Goal: Navigation & Orientation: Find specific page/section

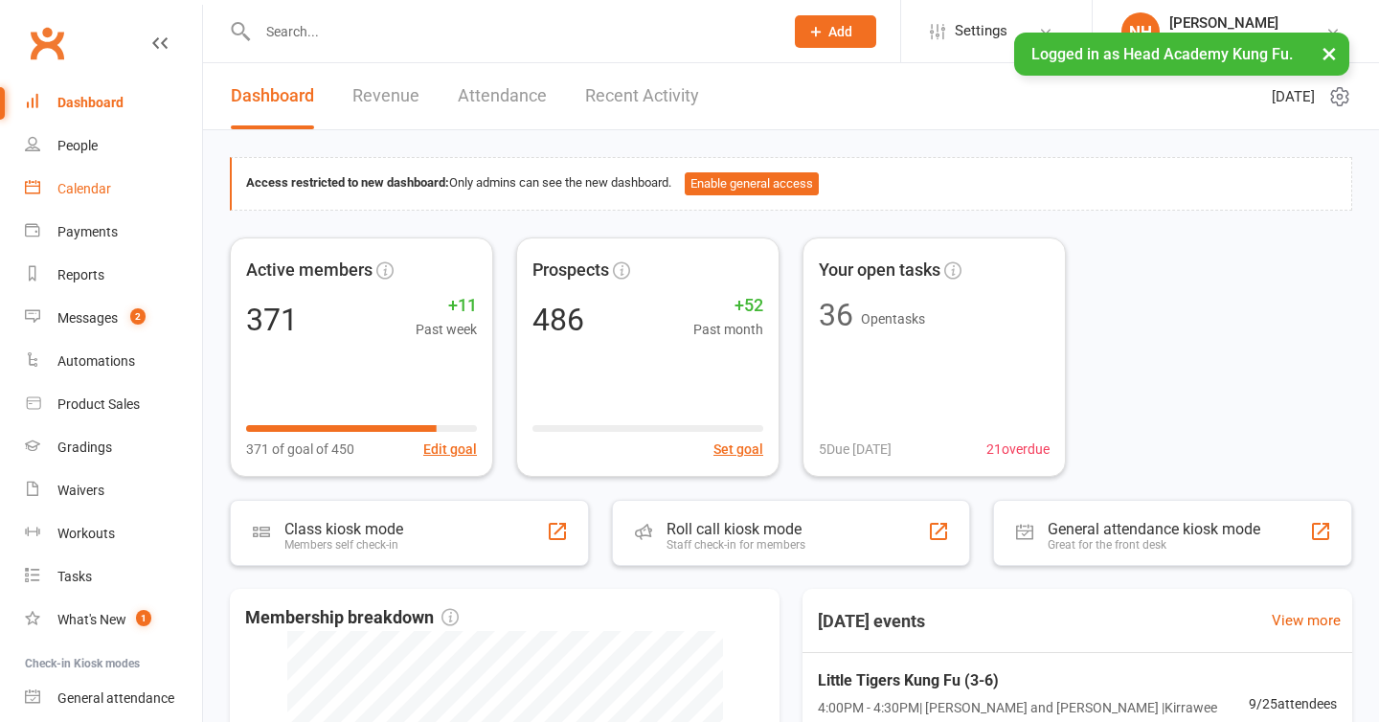
click at [65, 186] on div "Calendar" at bounding box center [84, 188] width 54 height 15
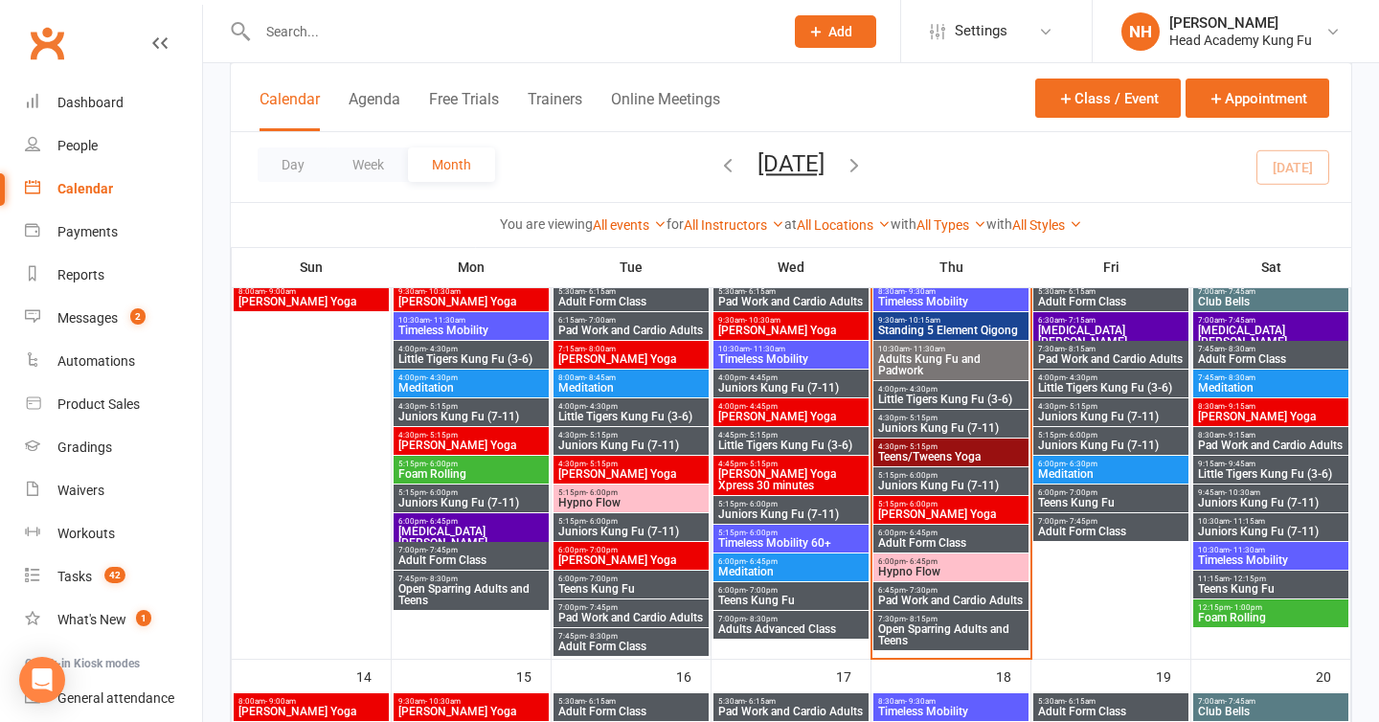
scroll to position [578, 0]
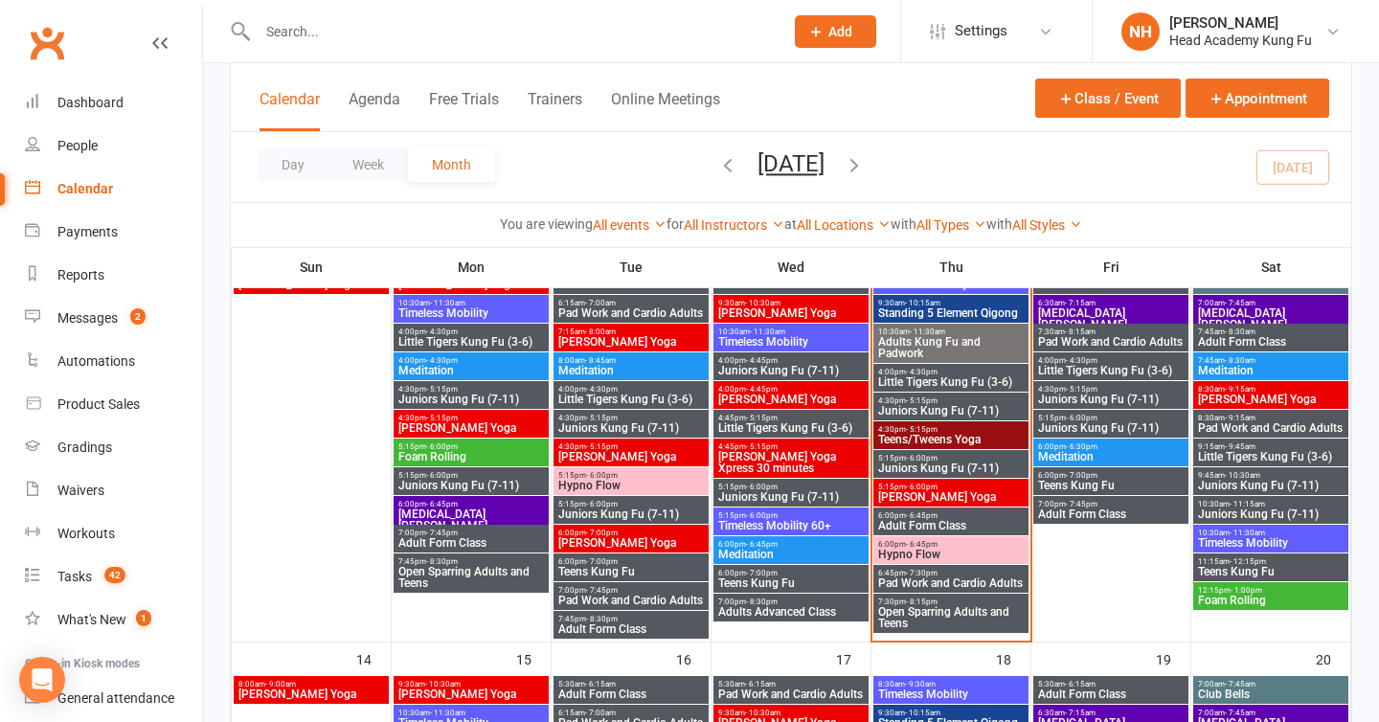
click at [934, 397] on span "- 5:15pm" at bounding box center [922, 400] width 32 height 9
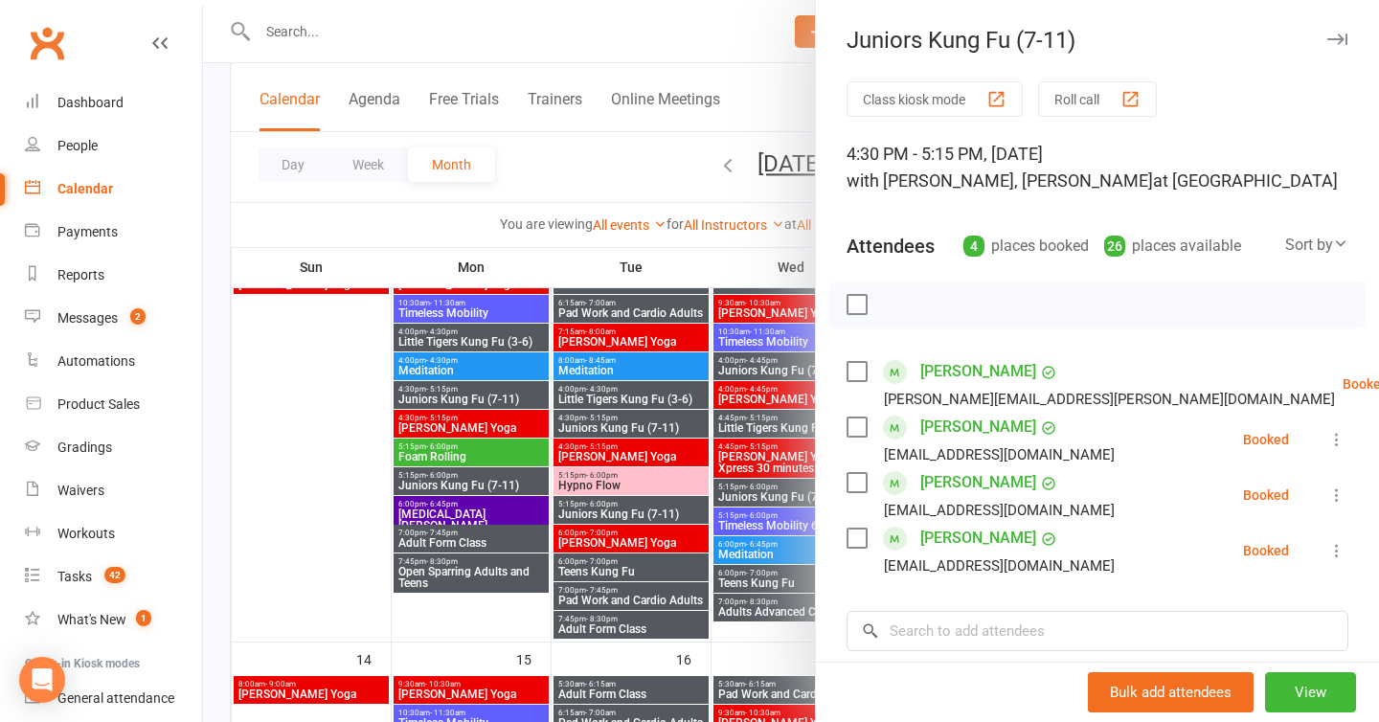
click at [770, 21] on div at bounding box center [791, 361] width 1176 height 722
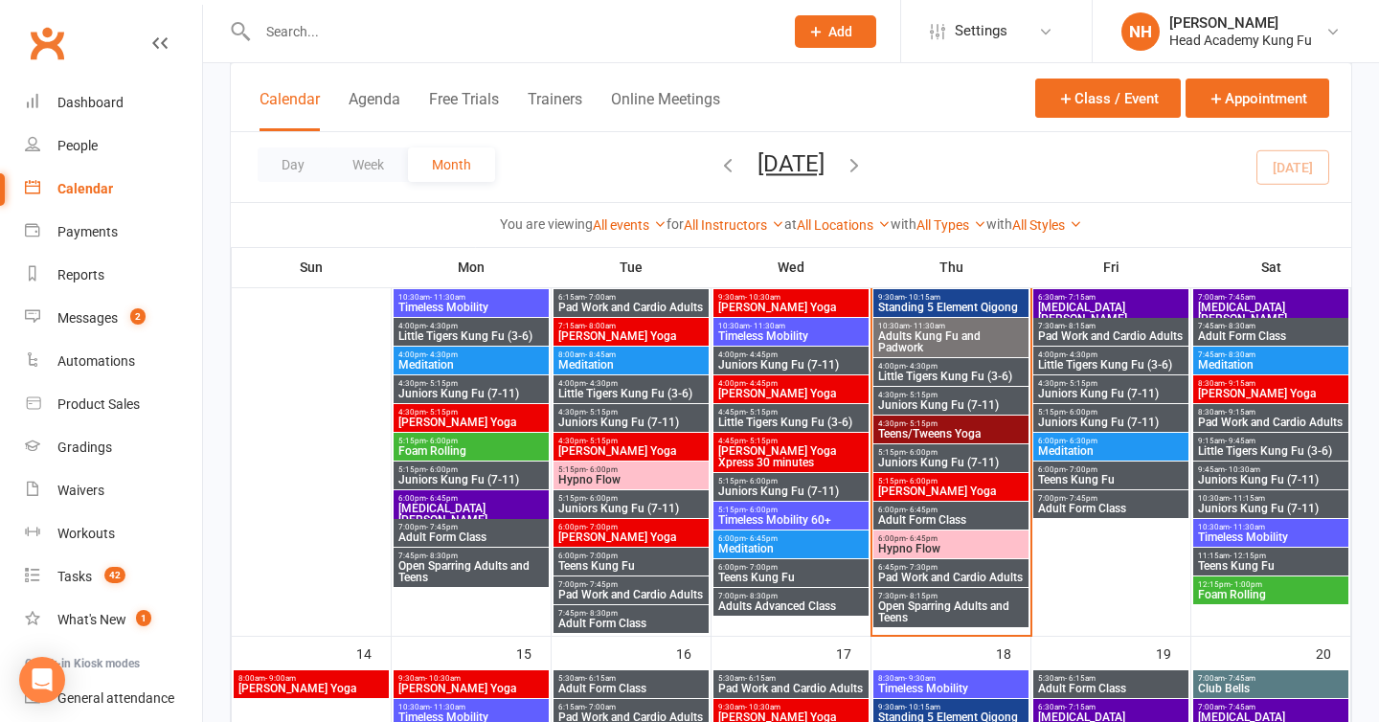
scroll to position [586, 0]
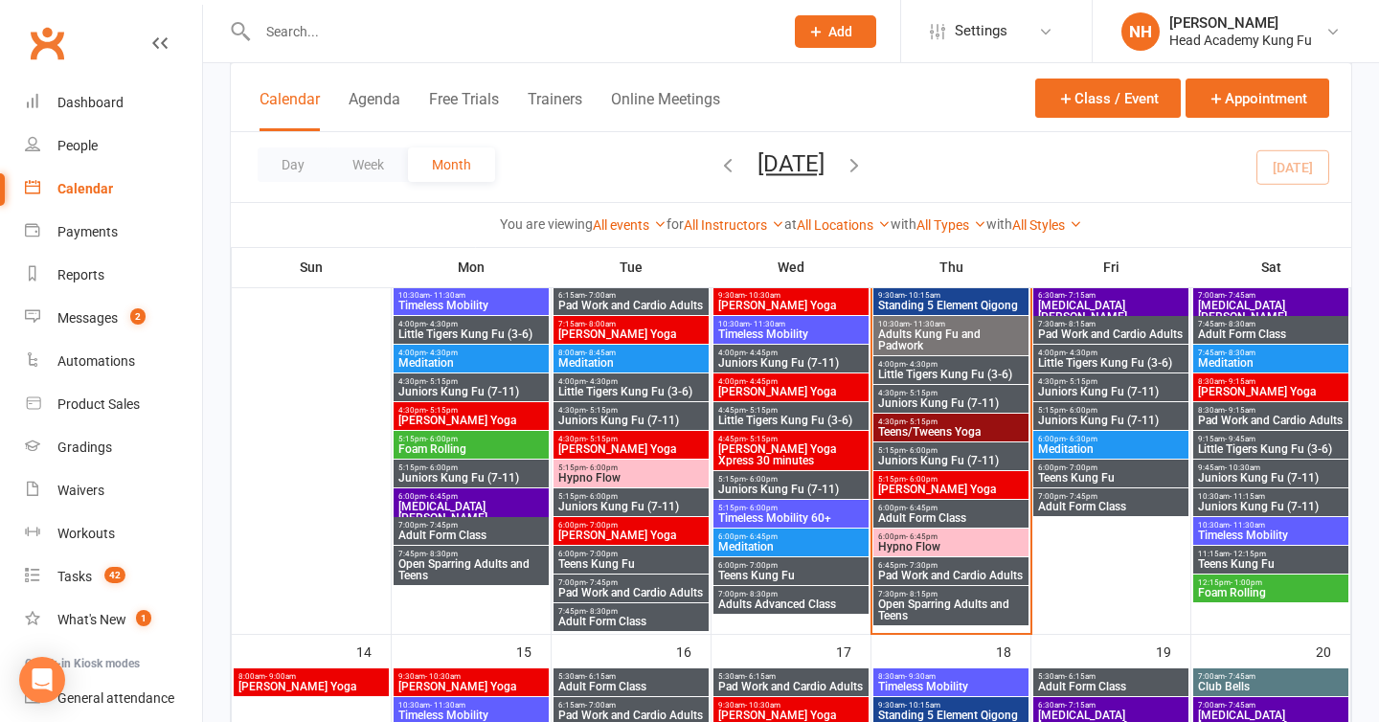
click at [938, 481] on span "5:15pm - 6:00pm" at bounding box center [950, 479] width 147 height 9
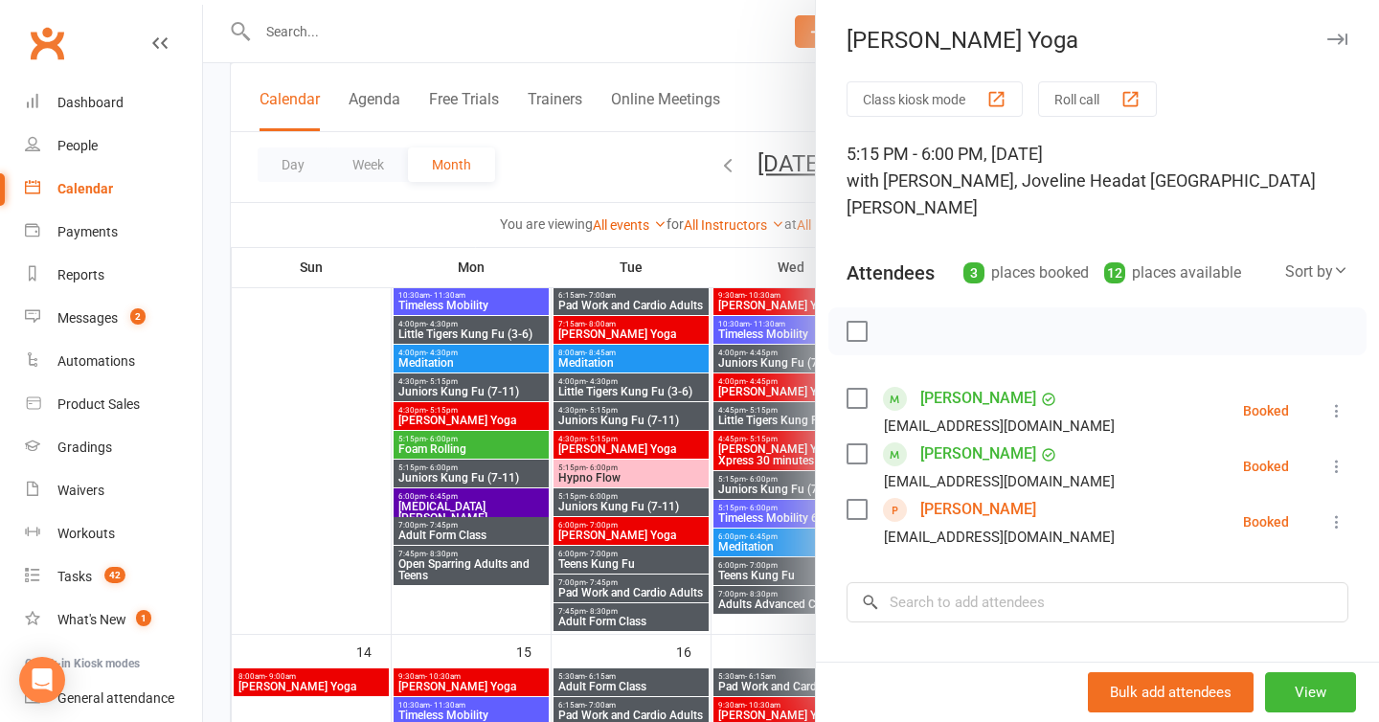
click at [614, 168] on div at bounding box center [791, 361] width 1176 height 722
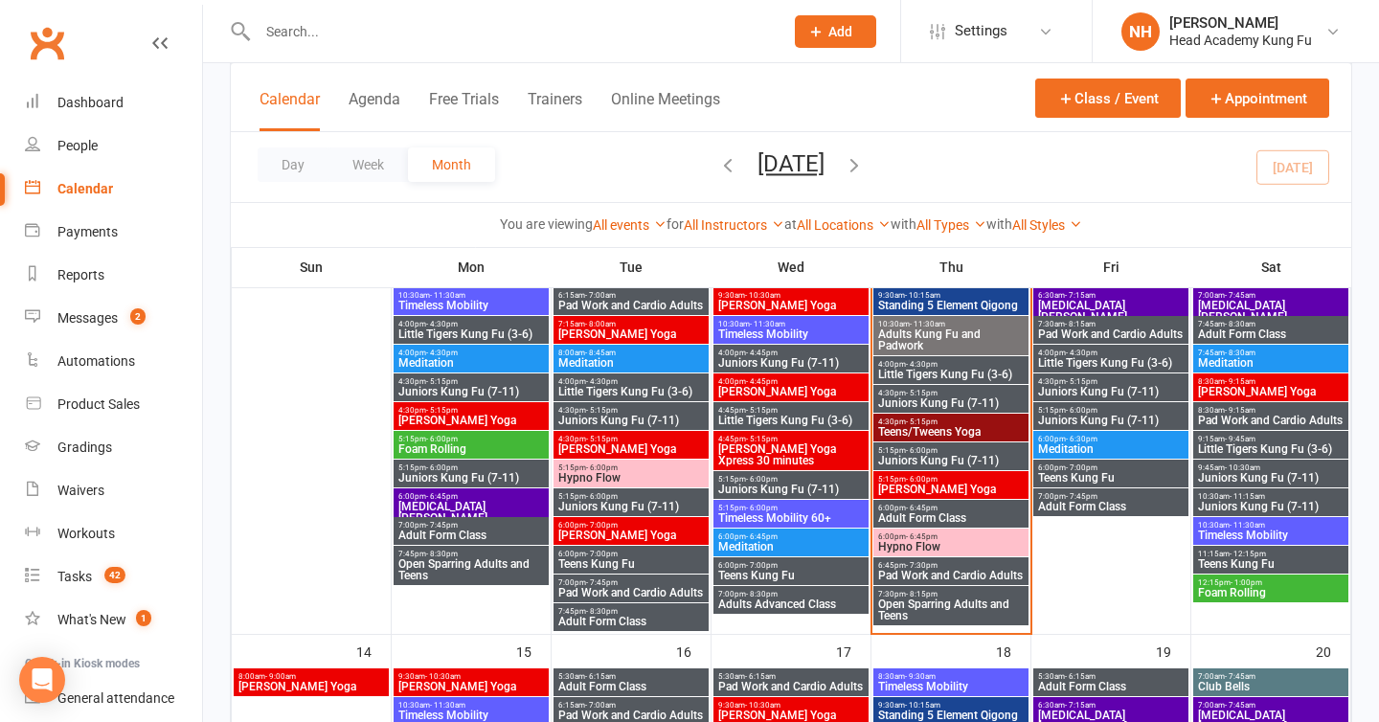
click at [950, 543] on span "Hypno Flow" at bounding box center [950, 546] width 147 height 11
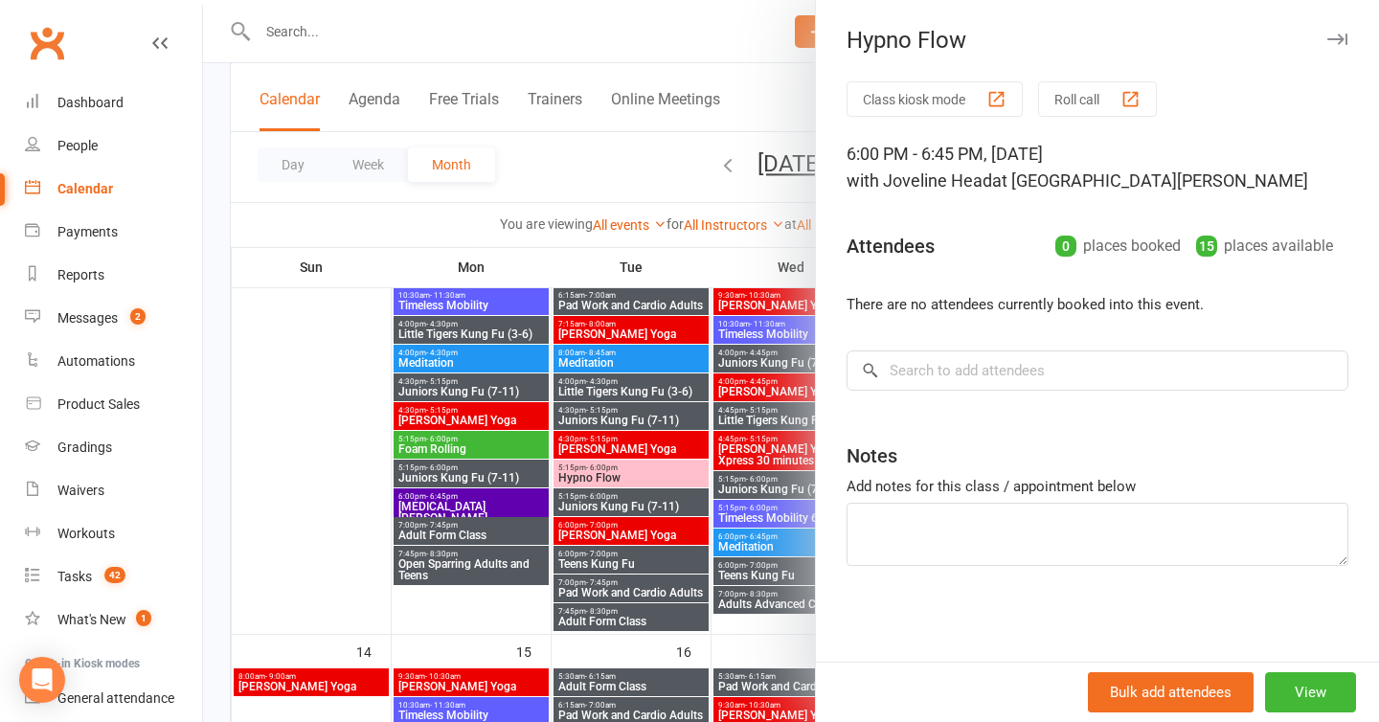
click at [762, 71] on div at bounding box center [791, 361] width 1176 height 722
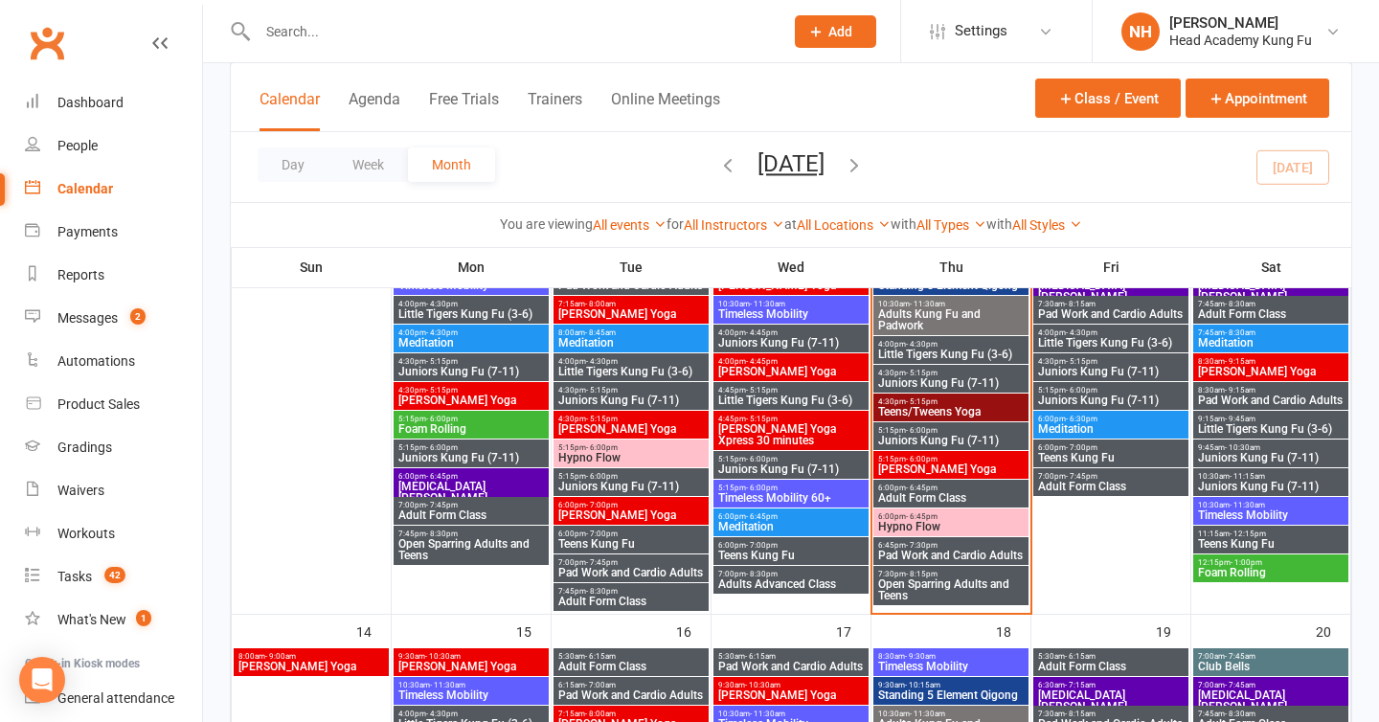
scroll to position [612, 0]
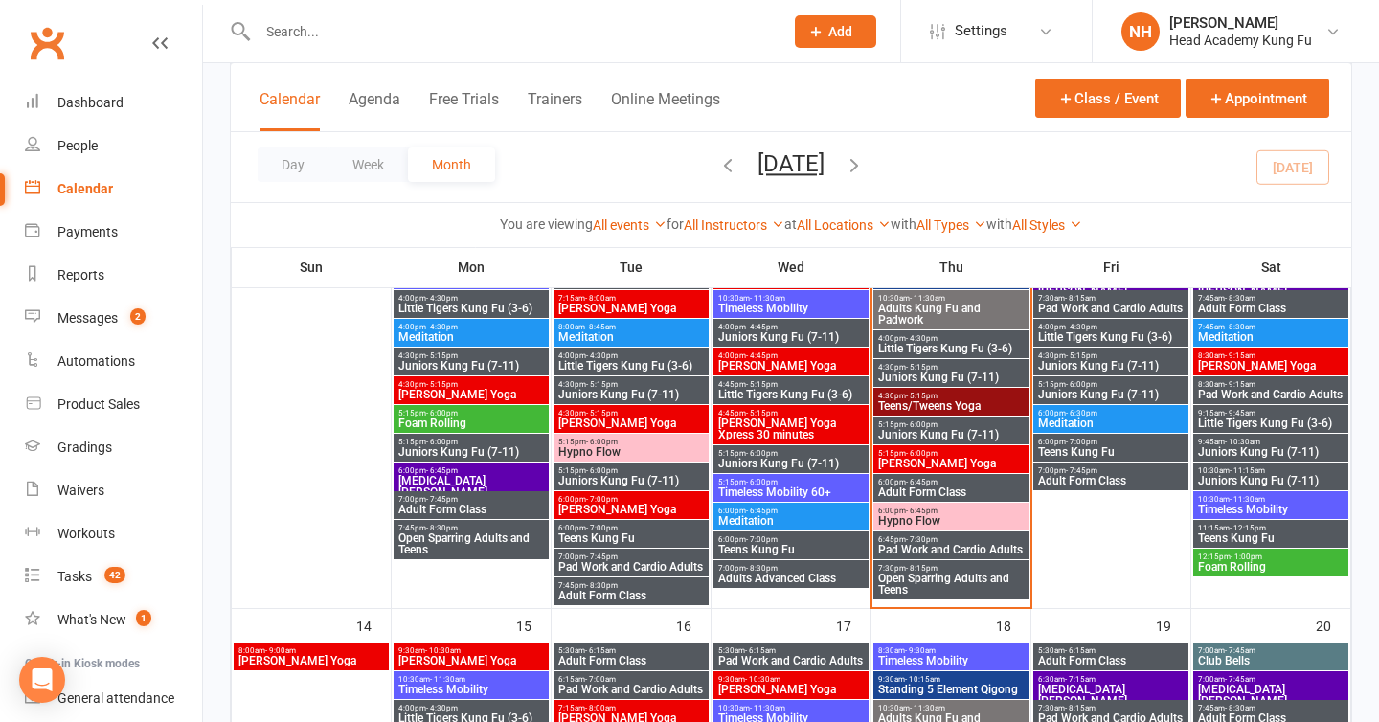
click at [931, 521] on span "Hypno Flow" at bounding box center [950, 520] width 147 height 11
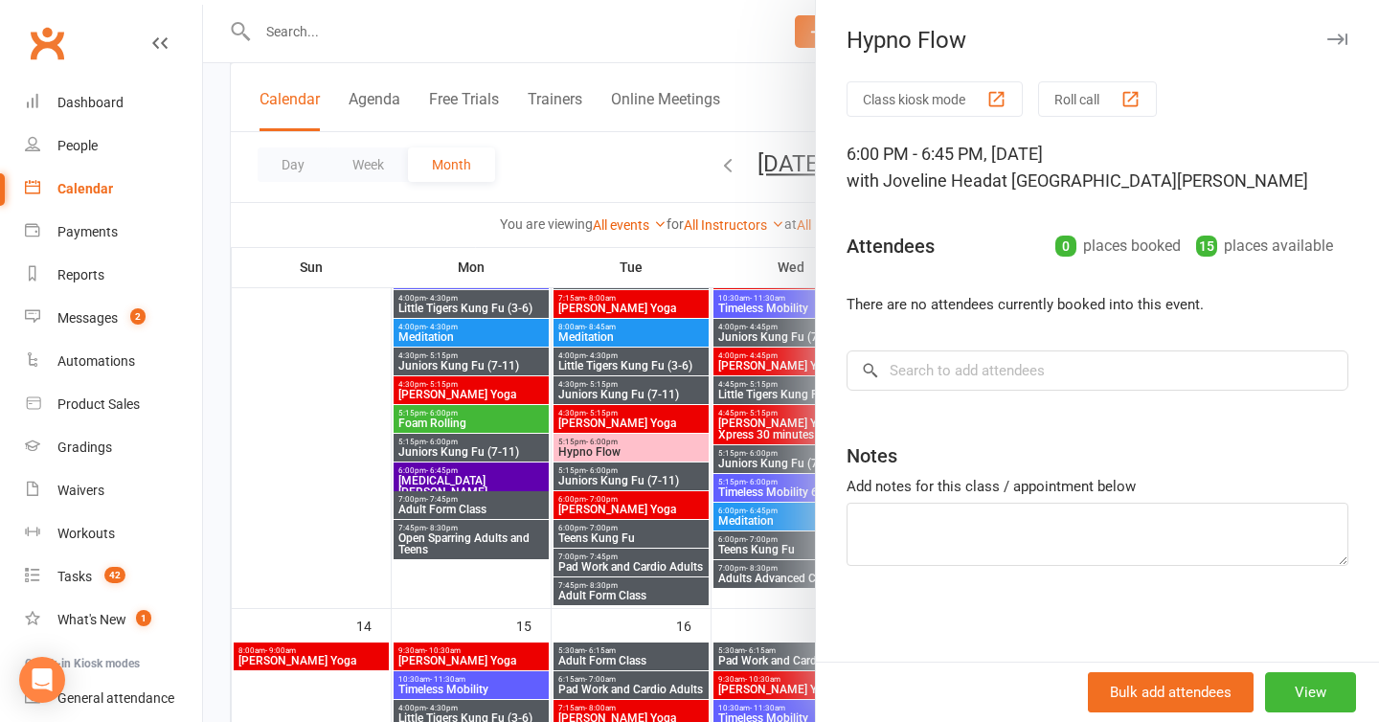
click at [750, 40] on div at bounding box center [791, 361] width 1176 height 722
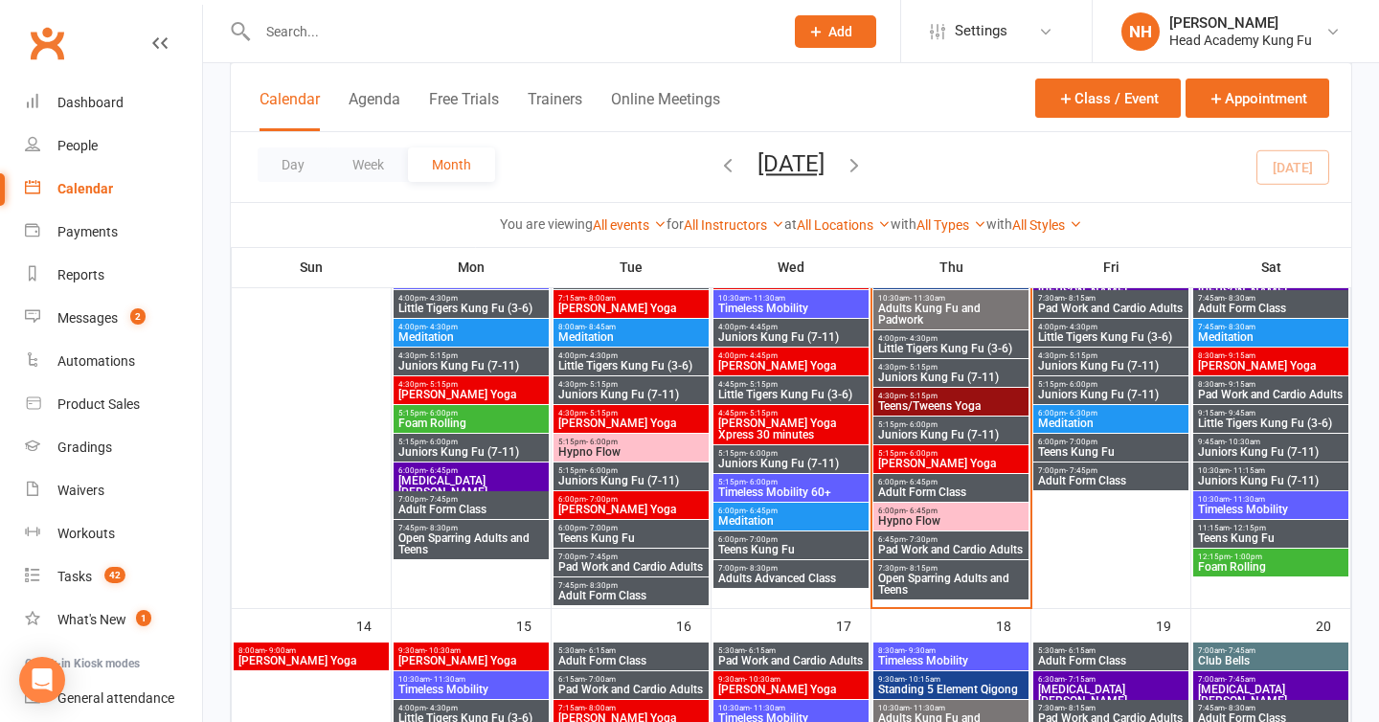
click at [922, 458] on span "[PERSON_NAME] Yoga" at bounding box center [950, 463] width 147 height 11
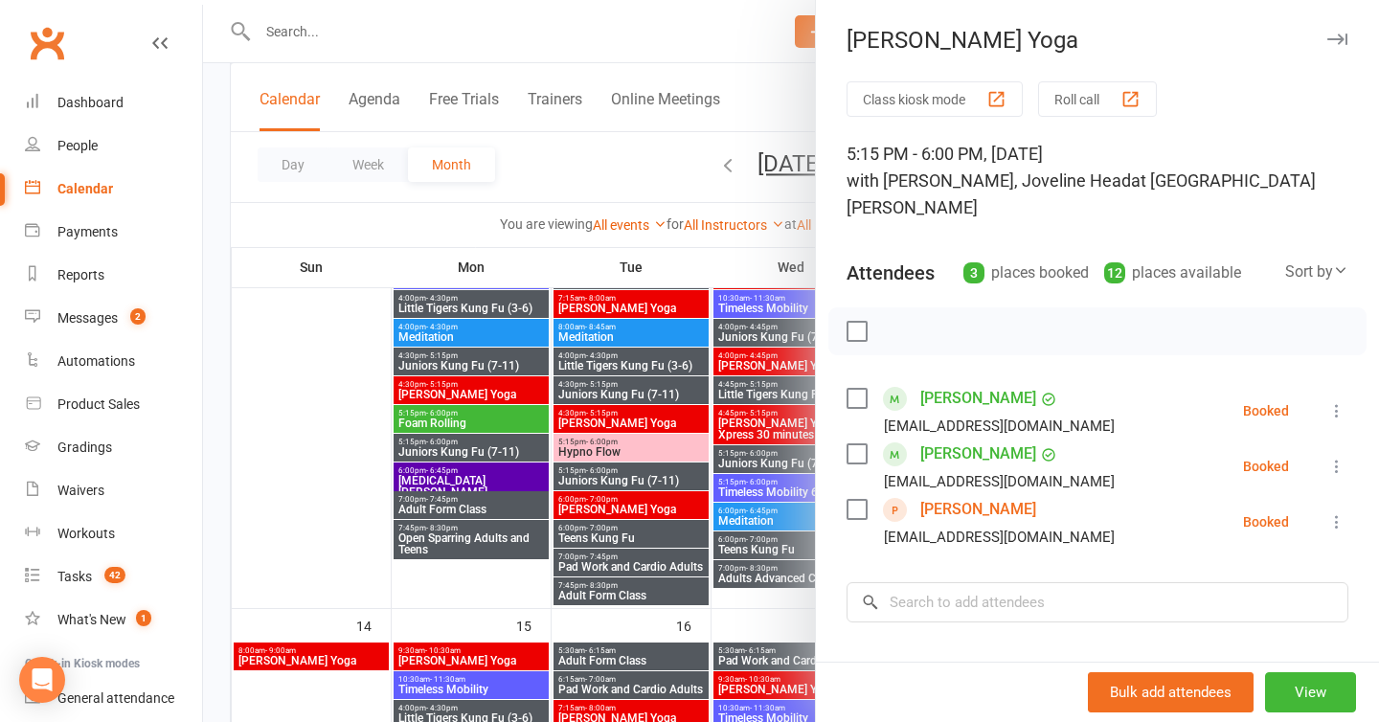
click at [778, 76] on div at bounding box center [791, 361] width 1176 height 722
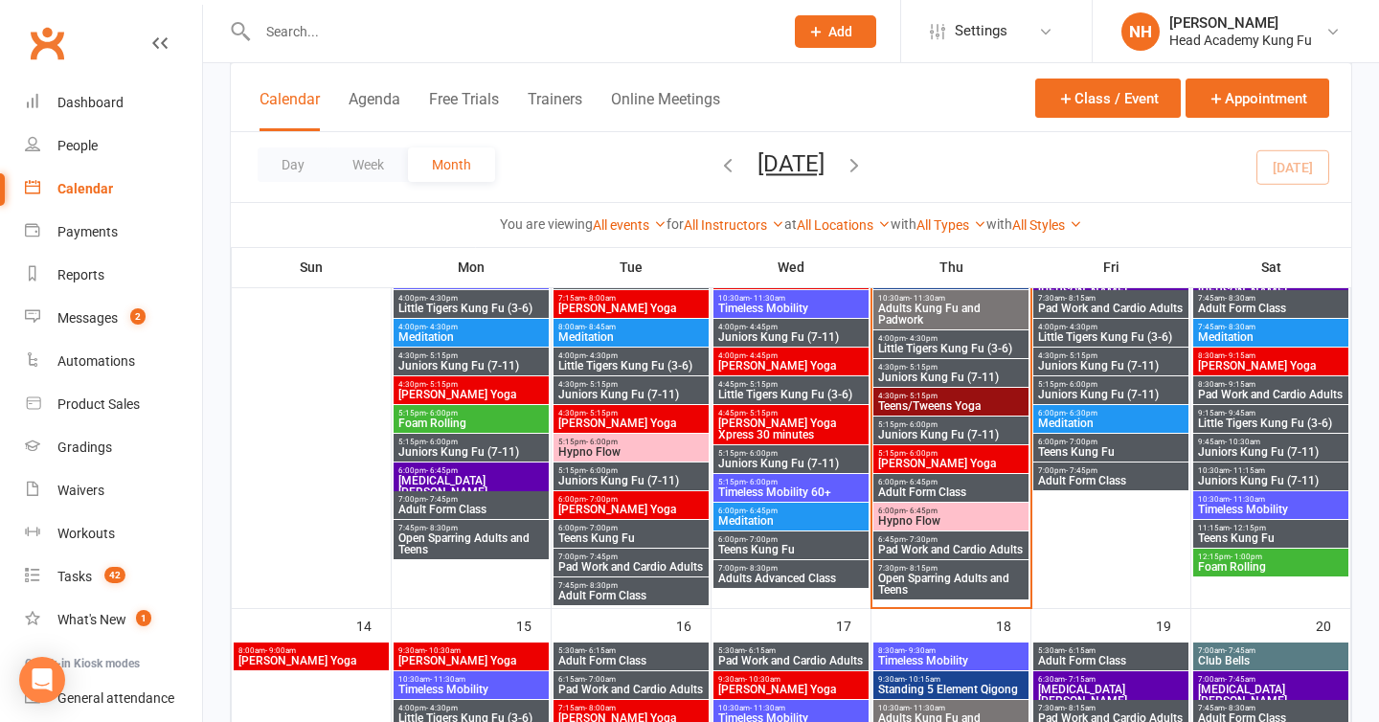
click at [977, 403] on span "Teens/Tweens Yoga" at bounding box center [950, 405] width 147 height 11
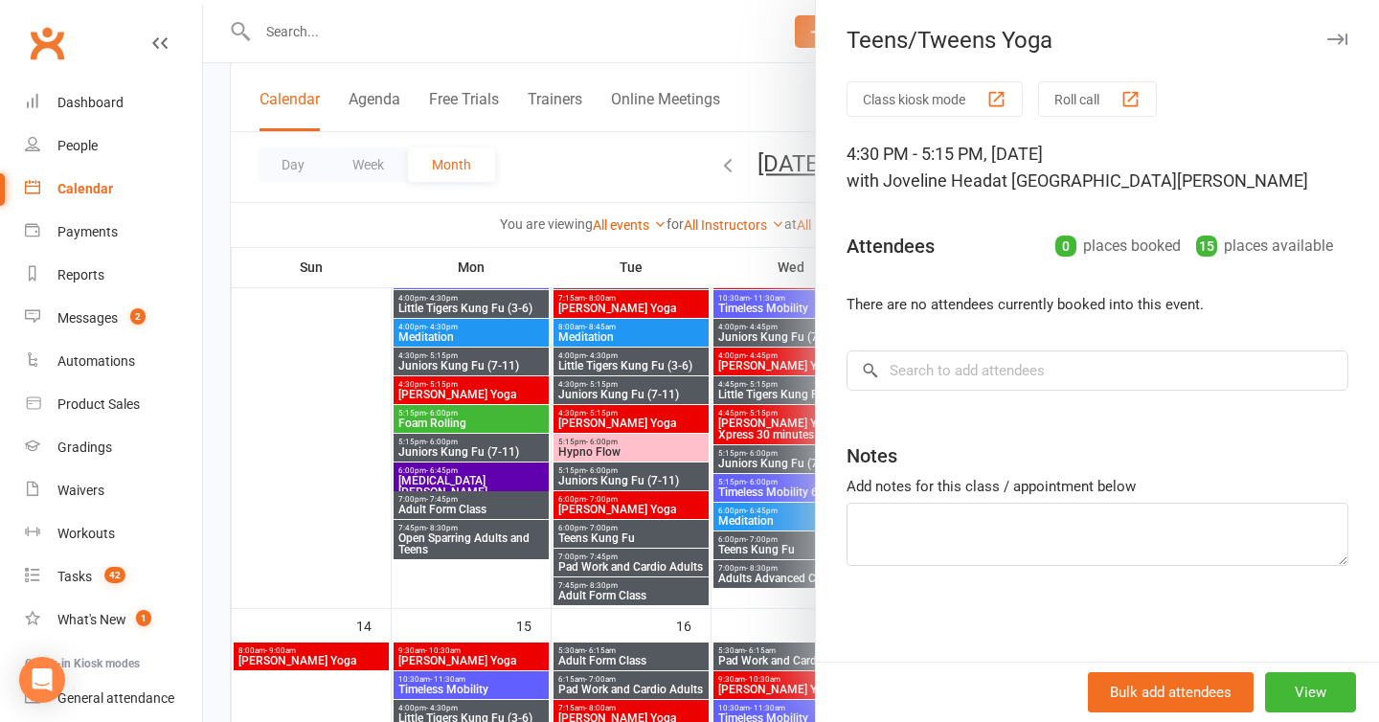
click at [723, 62] on div at bounding box center [791, 361] width 1176 height 722
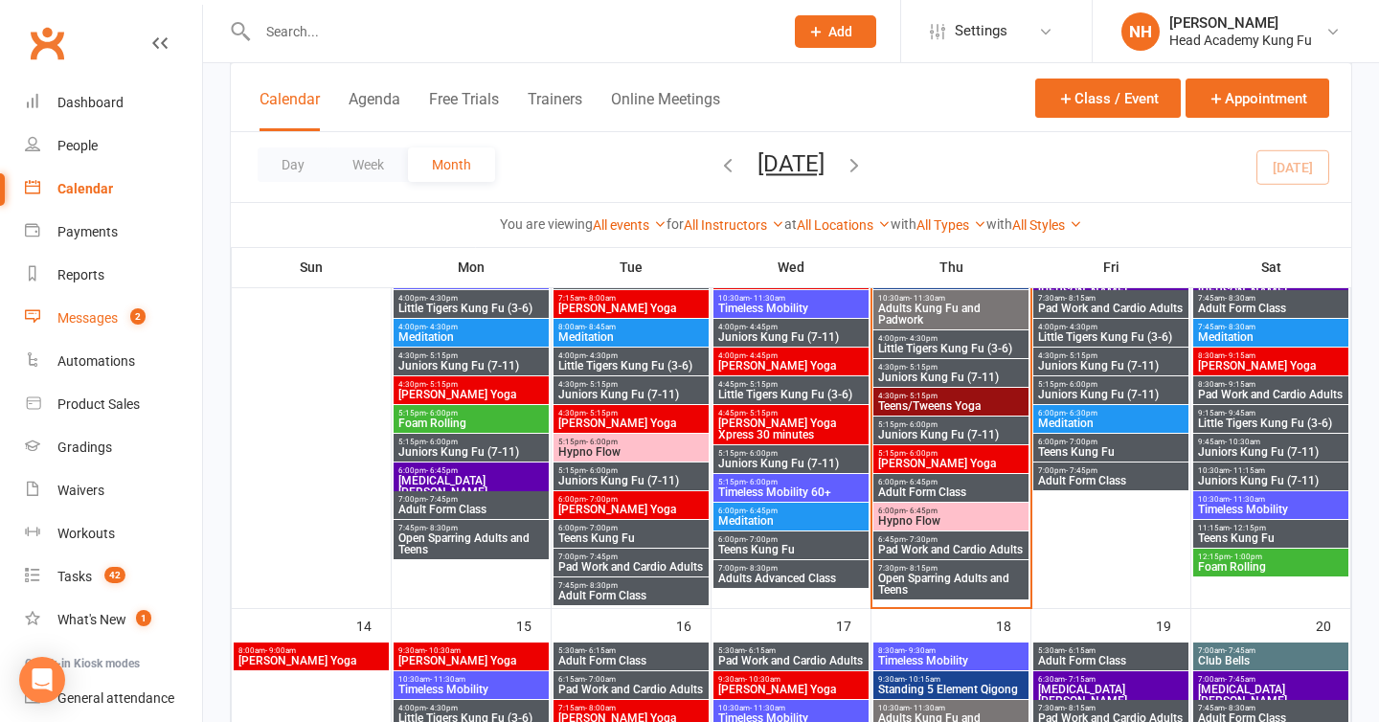
click at [108, 325] on div "Messages" at bounding box center [87, 317] width 60 height 15
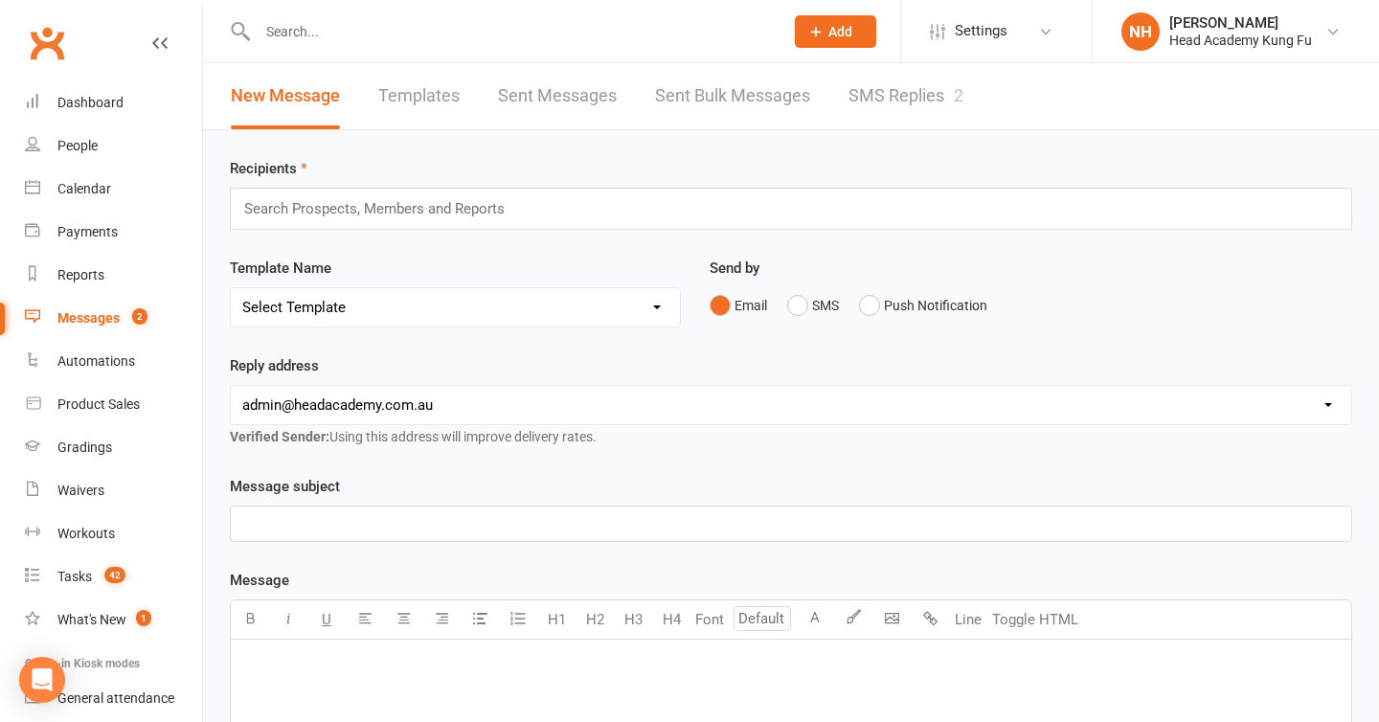
click at [111, 323] on div "Messages" at bounding box center [88, 317] width 62 height 15
click at [127, 318] on count-badge "2" at bounding box center [135, 317] width 25 height 15
click at [102, 106] on div "Dashboard" at bounding box center [90, 102] width 66 height 15
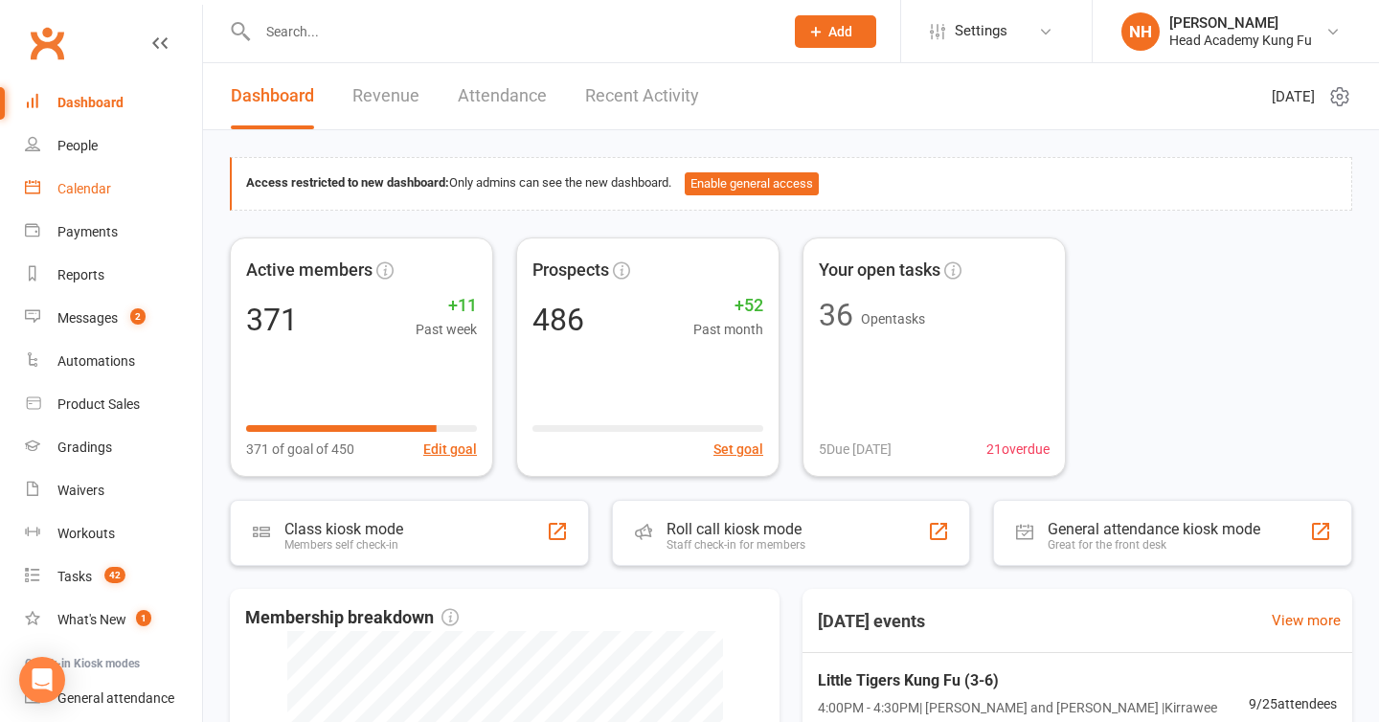
click at [78, 194] on div "Calendar" at bounding box center [84, 188] width 54 height 15
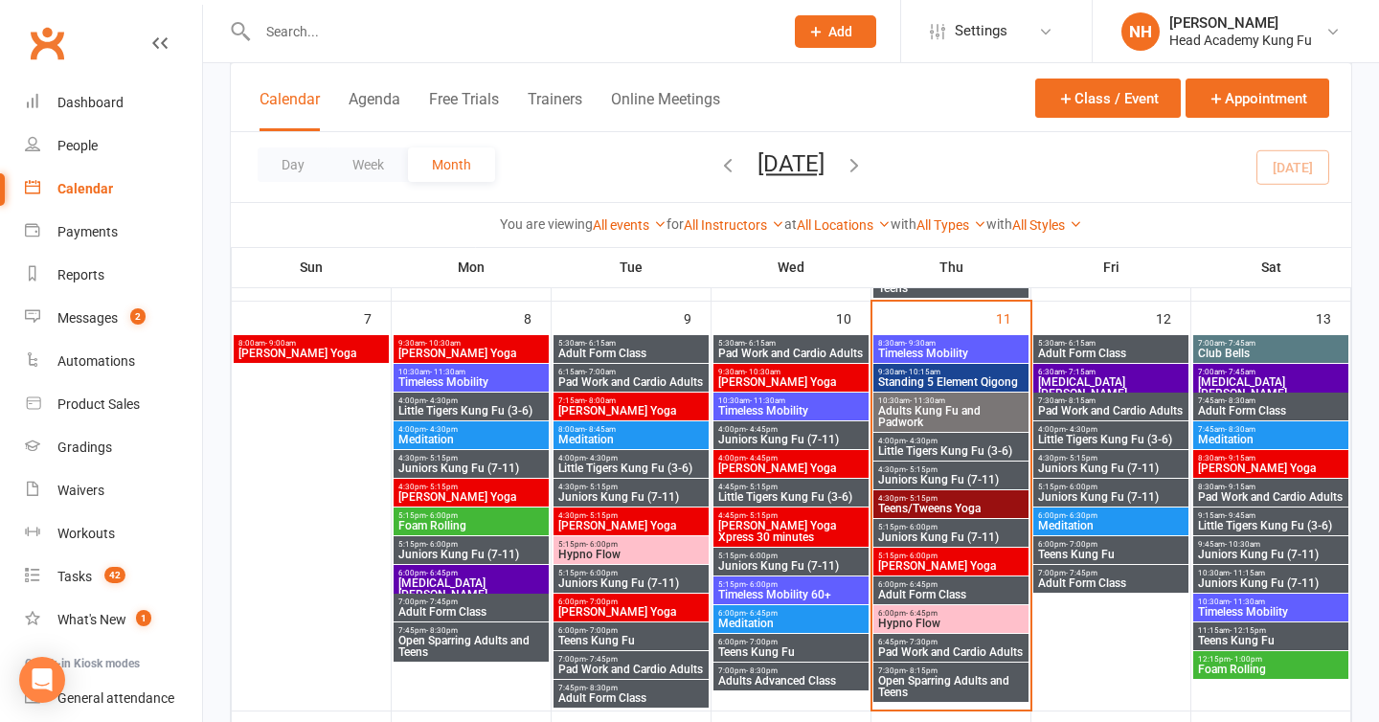
scroll to position [508, 0]
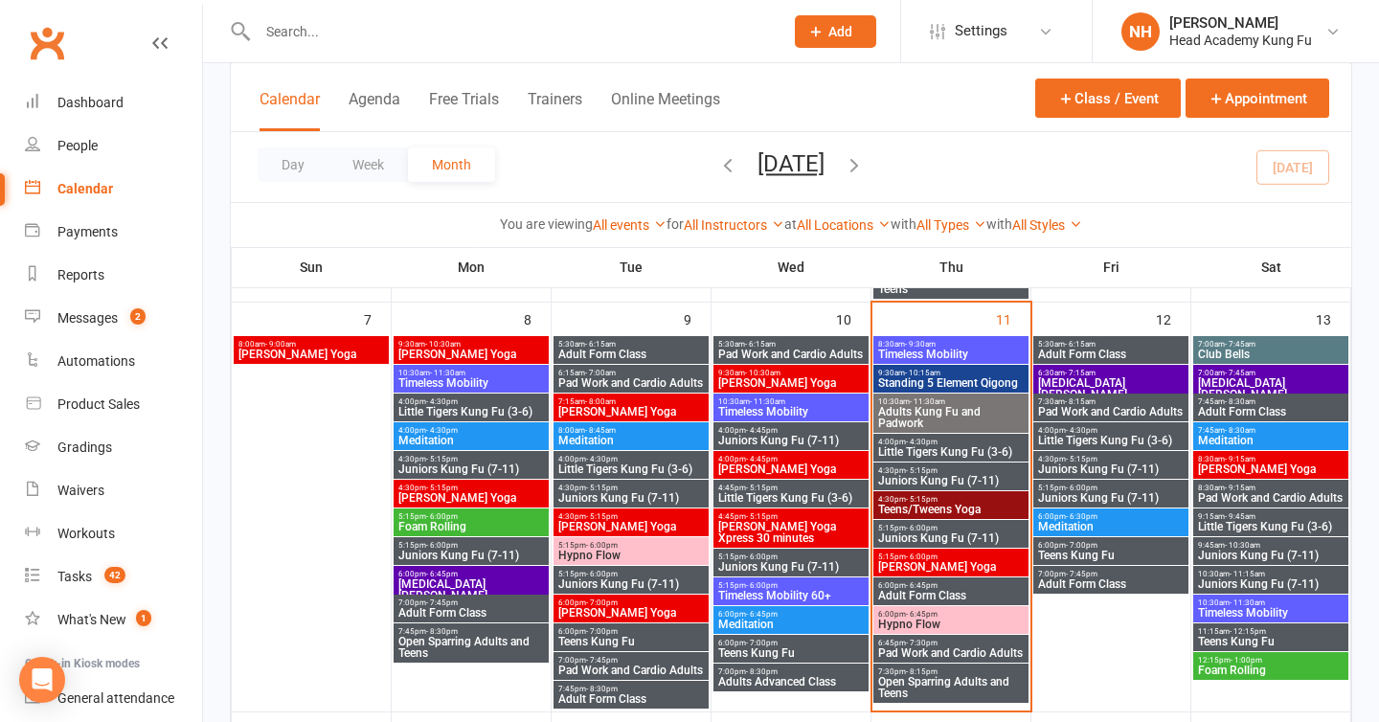
click at [916, 447] on span "Little Tigers Kung Fu (3-6)" at bounding box center [950, 451] width 147 height 11
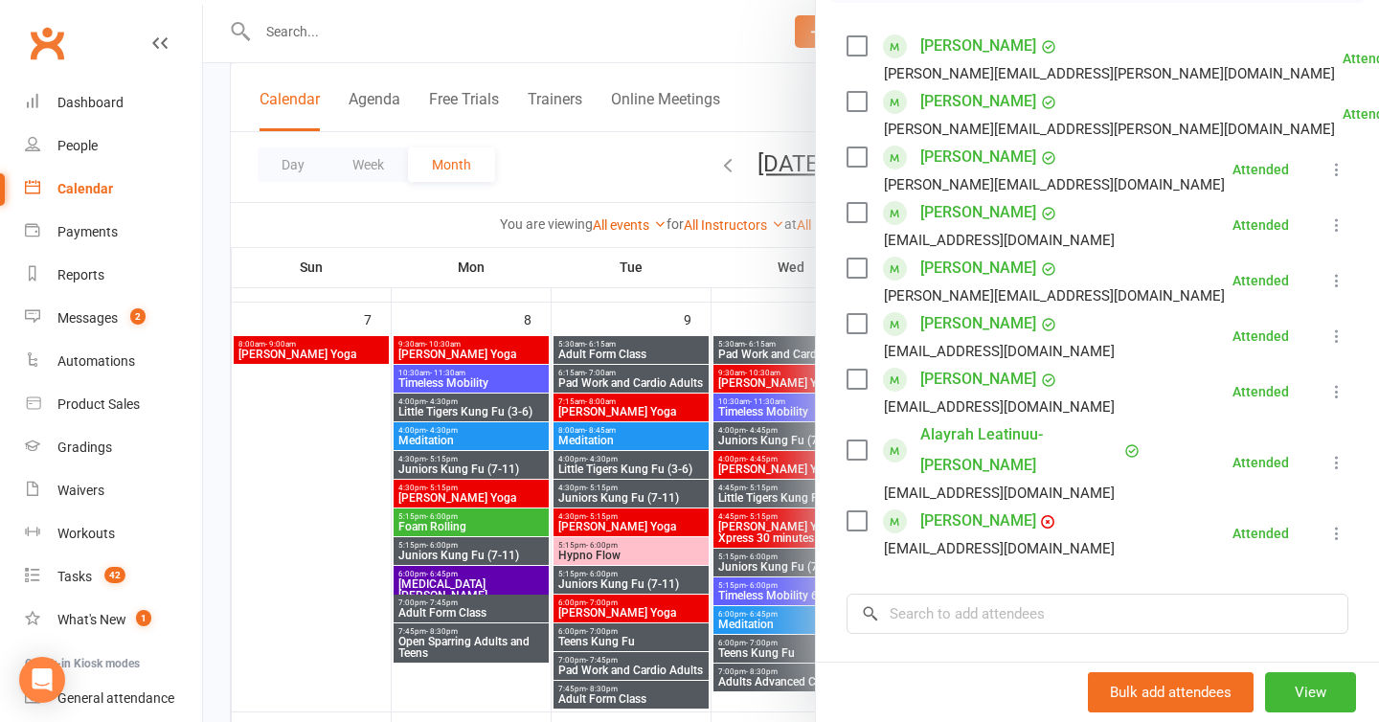
scroll to position [270, 0]
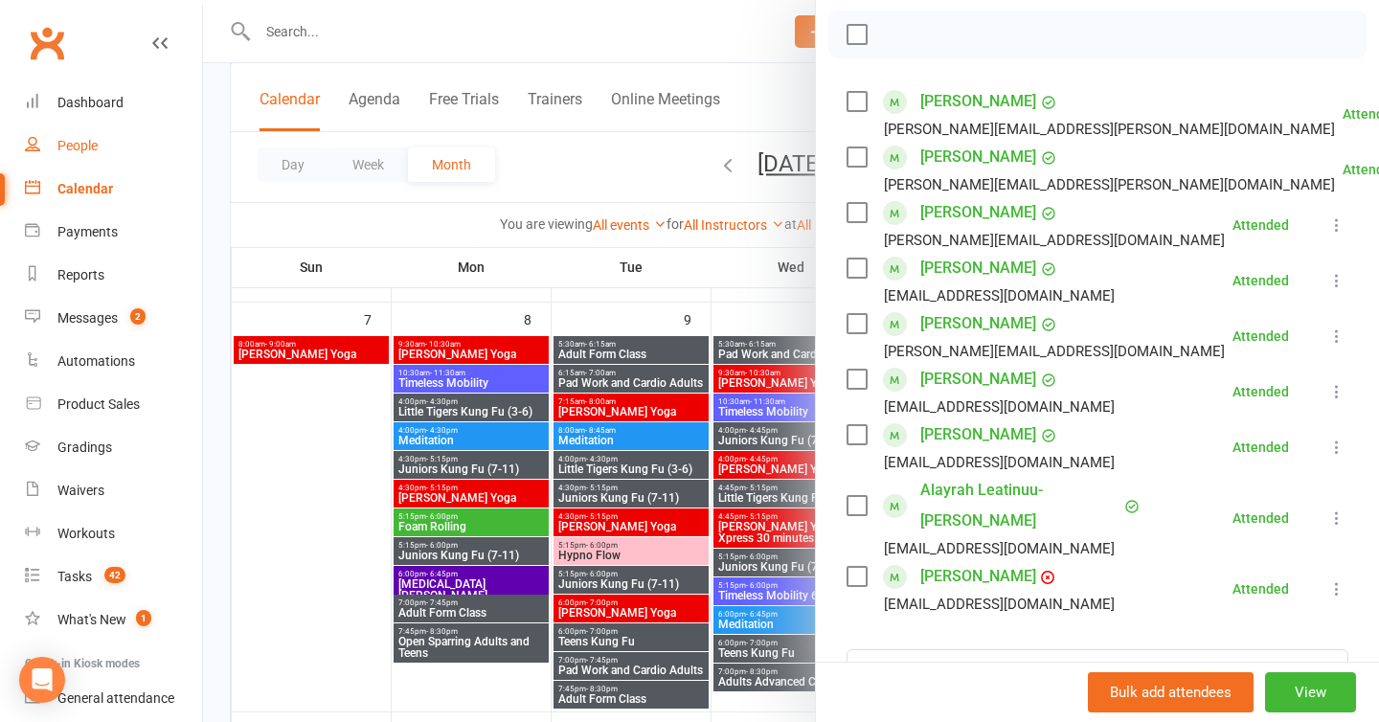
click at [84, 146] on div "People" at bounding box center [77, 145] width 40 height 15
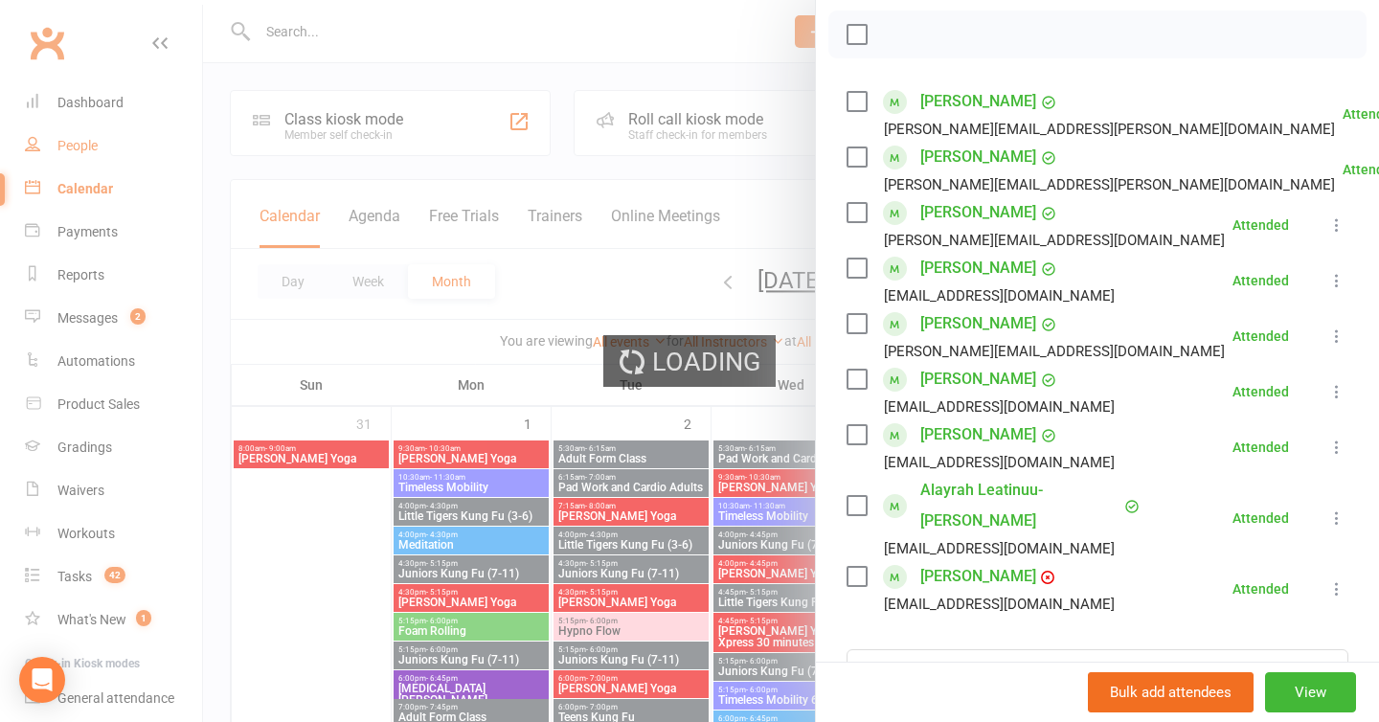
select select "100"
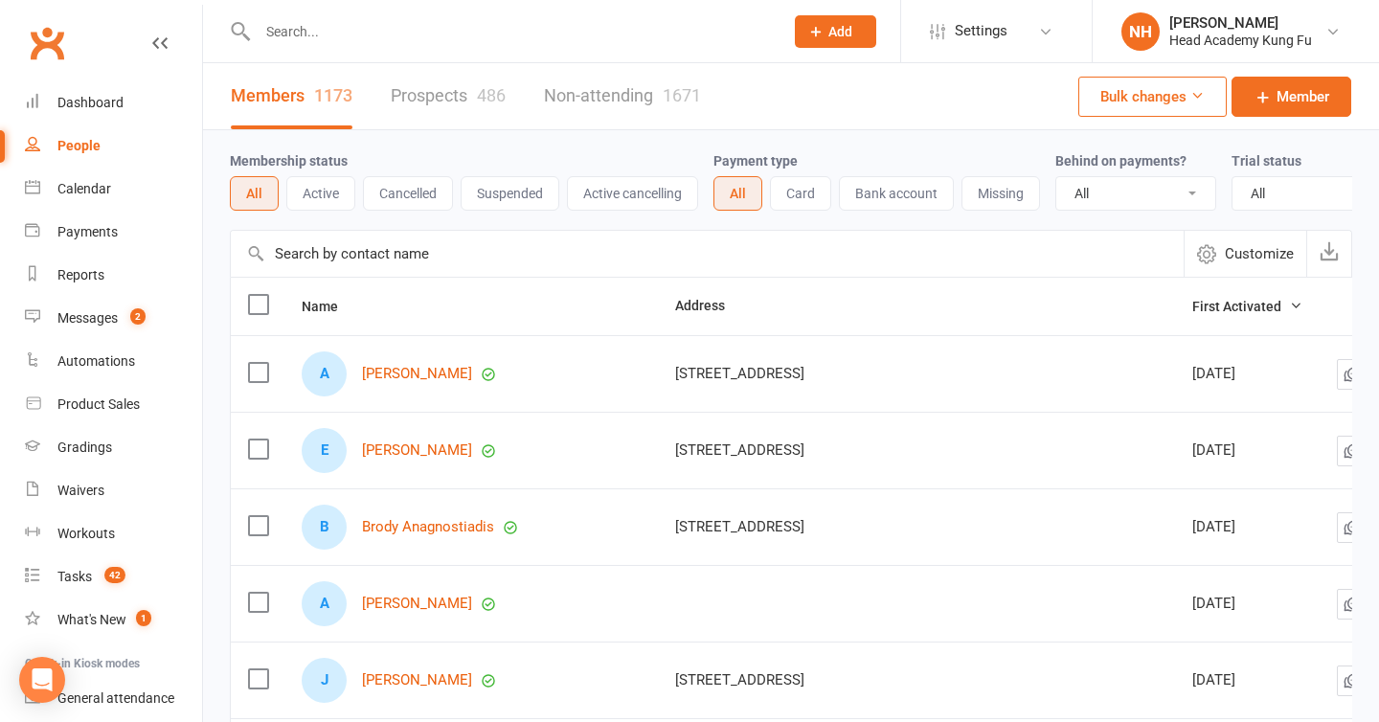
click at [493, 32] on input "text" at bounding box center [511, 31] width 518 height 27
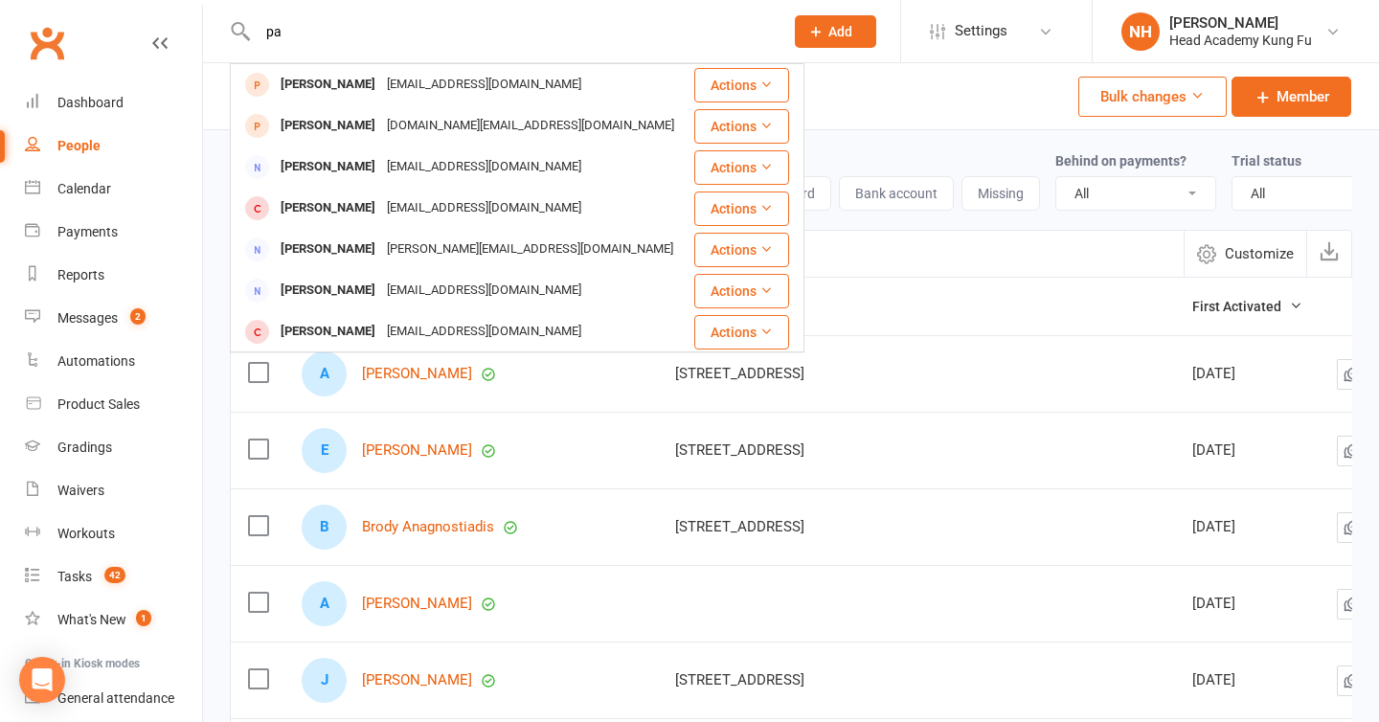
type input "p"
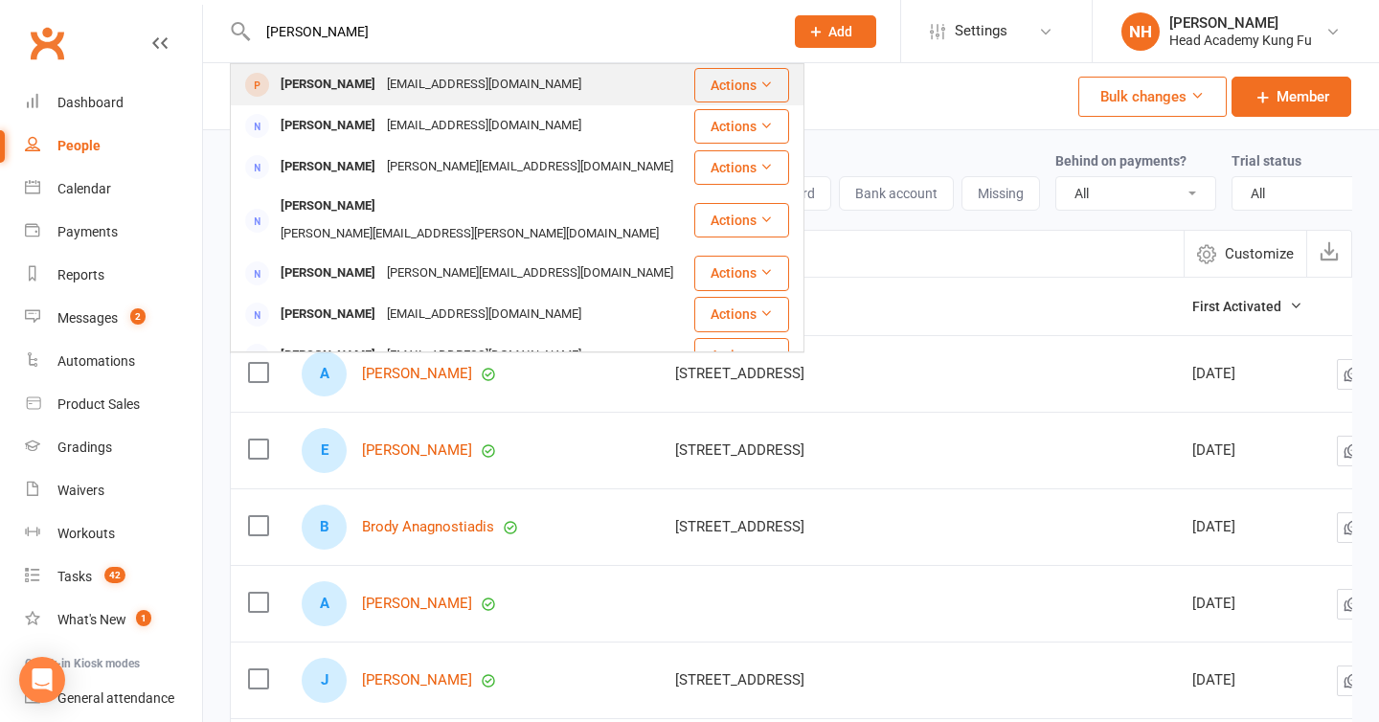
type input "[PERSON_NAME]"
click at [389, 82] on div "[EMAIL_ADDRESS][DOMAIN_NAME]" at bounding box center [484, 85] width 206 height 28
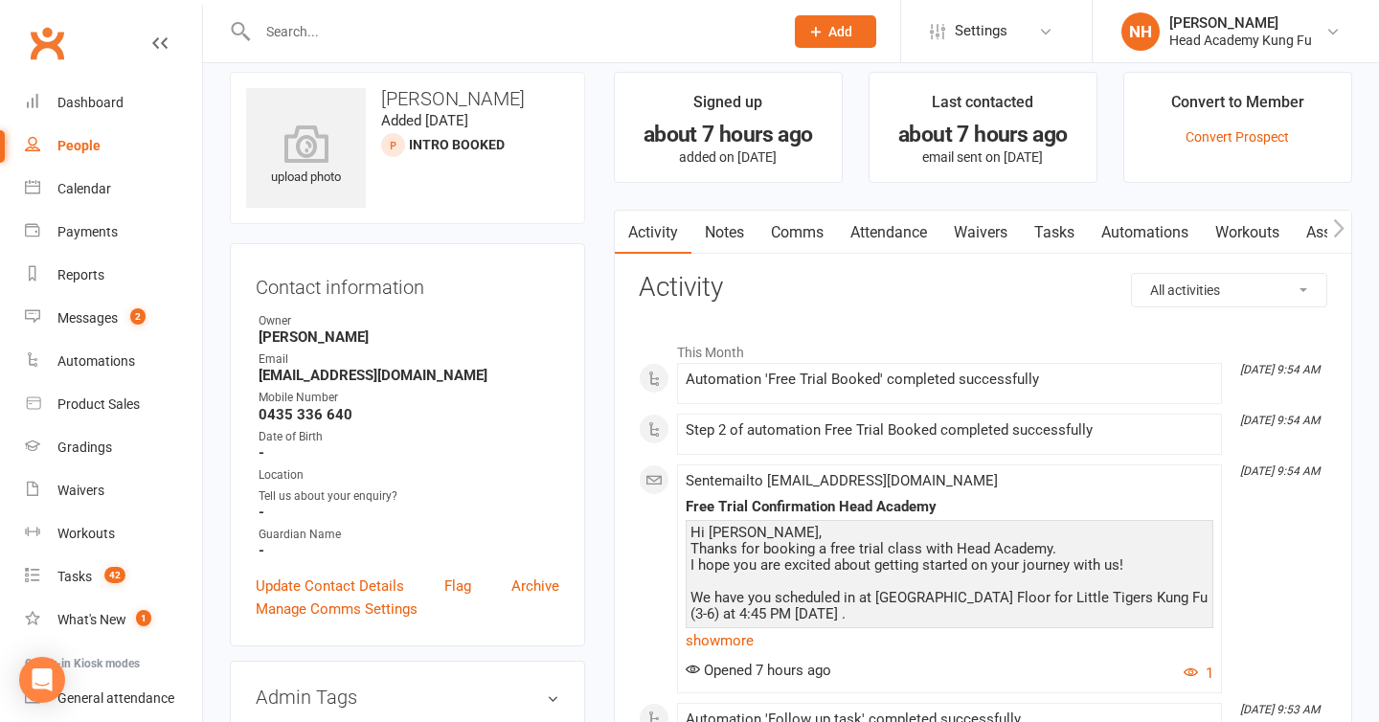
scroll to position [21, 0]
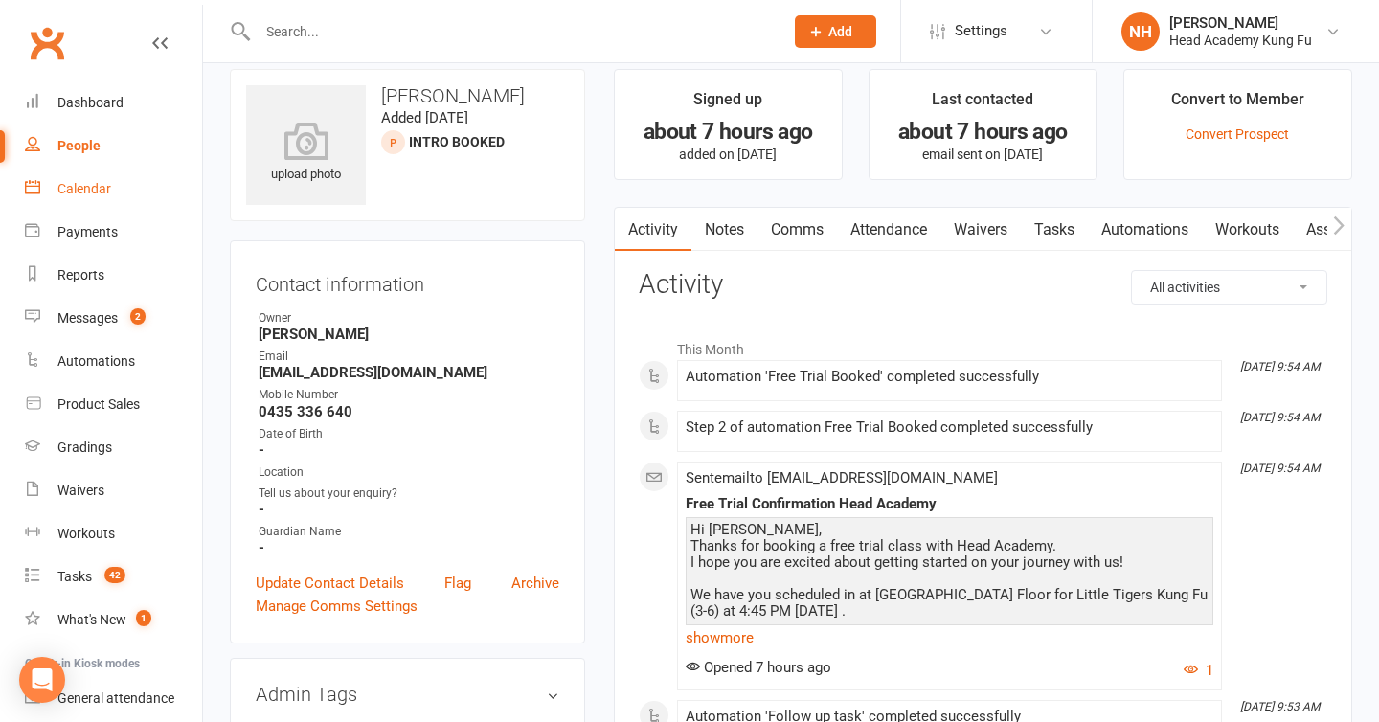
click at [96, 182] on div "Calendar" at bounding box center [84, 188] width 54 height 15
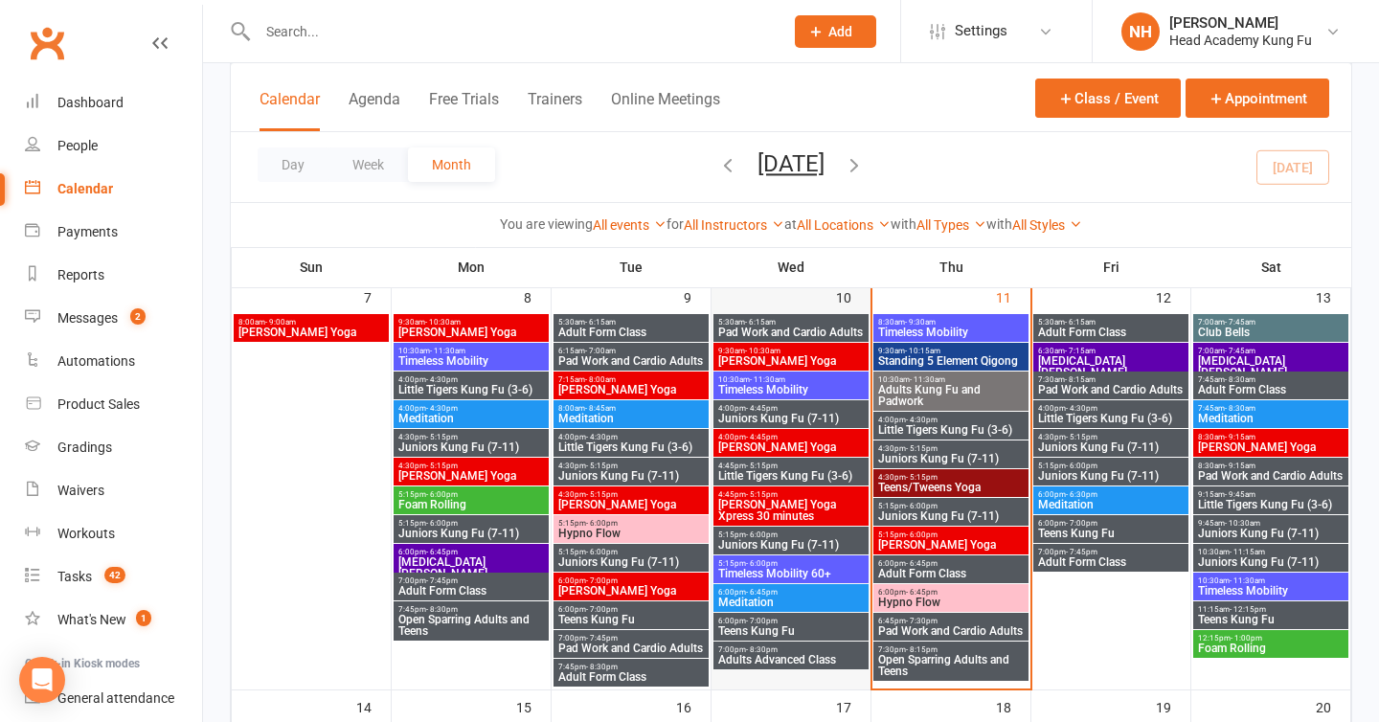
scroll to position [570, 0]
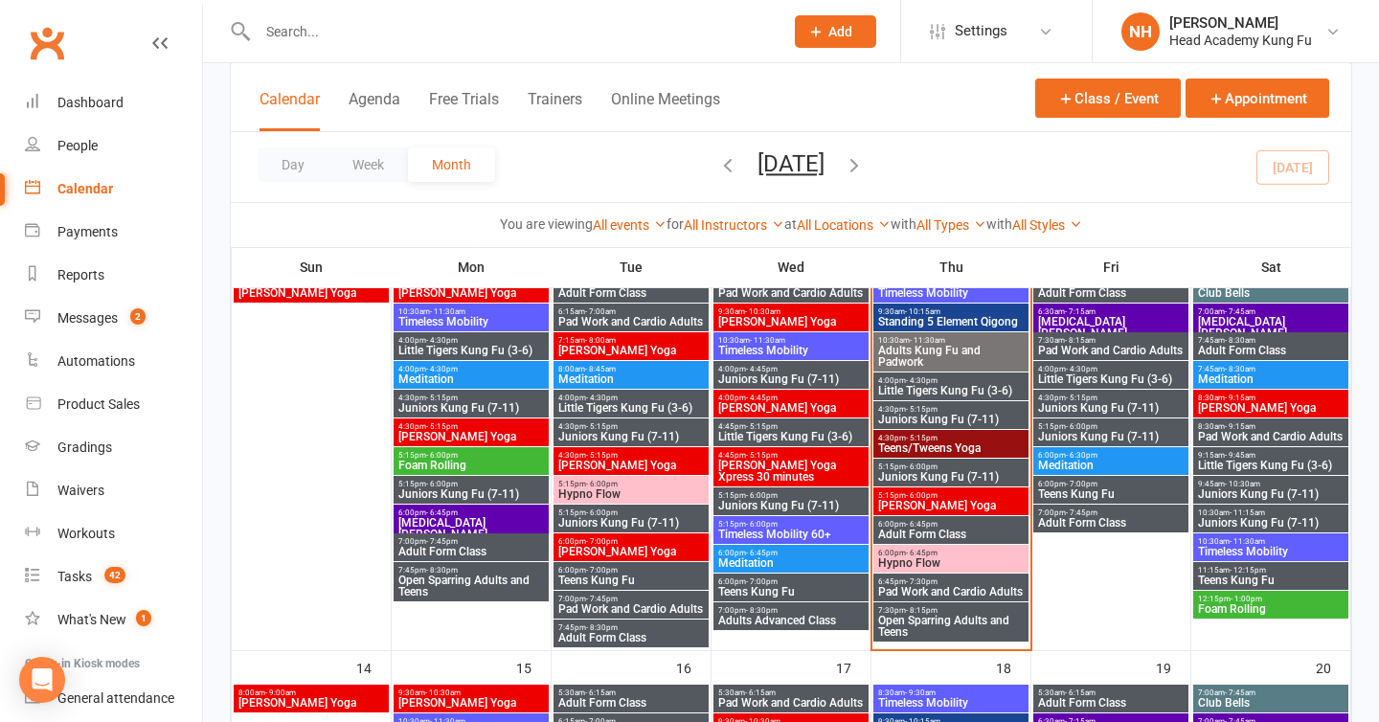
click at [928, 493] on span "- 6:00pm" at bounding box center [922, 495] width 32 height 9
